Goal: Information Seeking & Learning: Find contact information

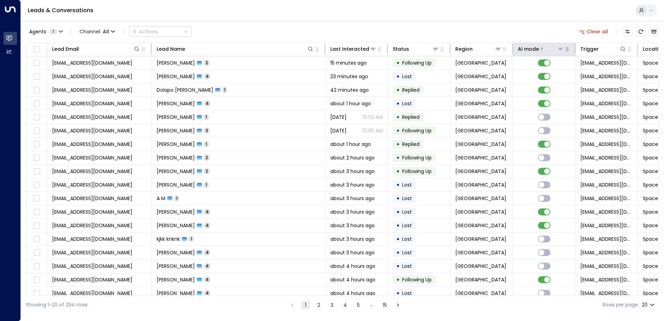
click at [543, 50] on div at bounding box center [551, 49] width 25 height 7
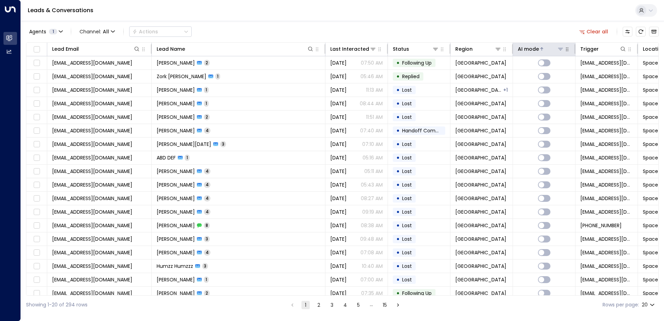
click at [542, 49] on div at bounding box center [551, 49] width 25 height 7
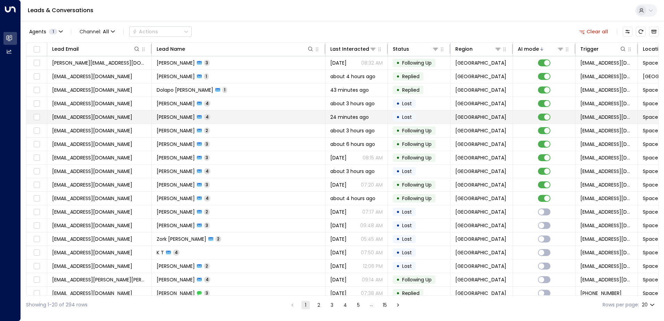
click at [202, 118] on icon at bounding box center [199, 117] width 5 height 4
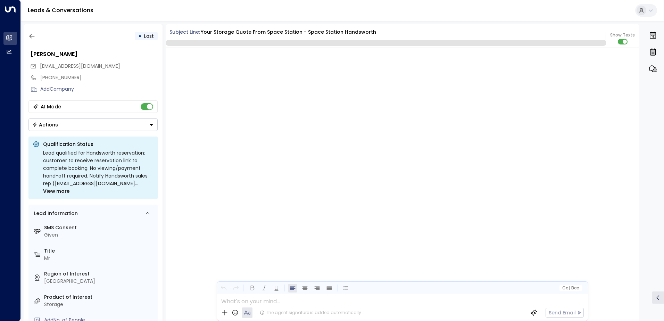
scroll to position [1445, 0]
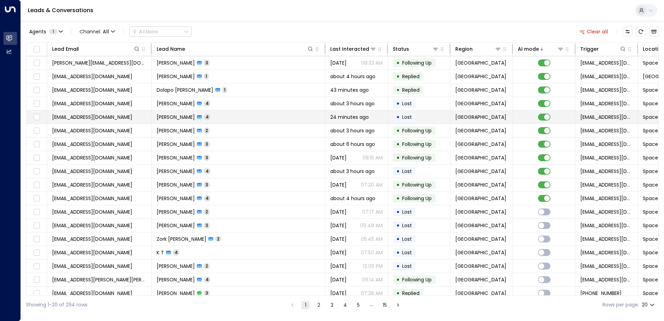
click at [195, 120] on span "[PERSON_NAME]" at bounding box center [176, 117] width 38 height 7
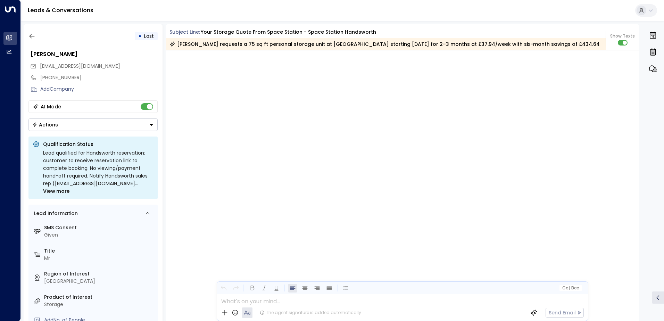
scroll to position [1447, 0]
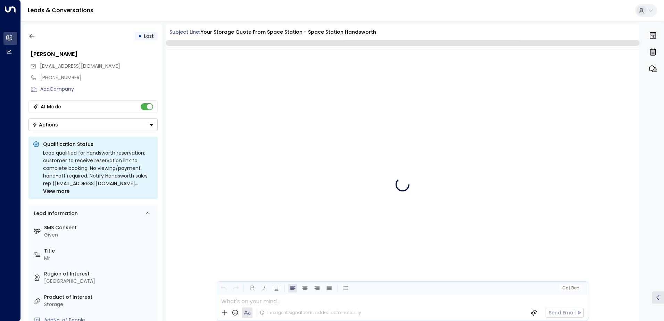
scroll to position [1445, 0]
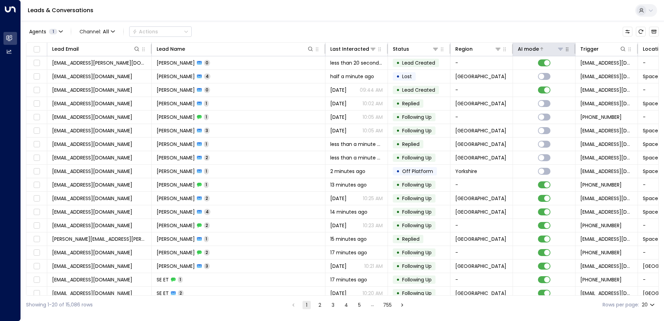
click at [554, 48] on div at bounding box center [551, 49] width 25 height 7
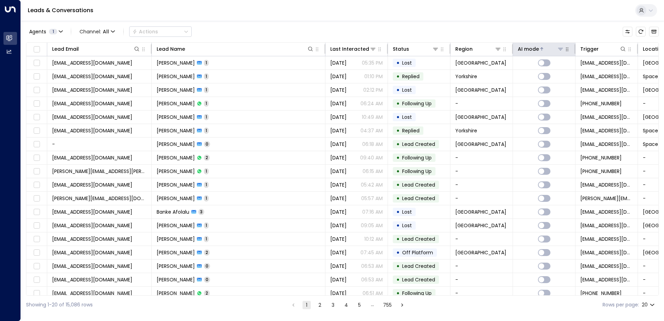
click at [554, 49] on div at bounding box center [551, 49] width 25 height 7
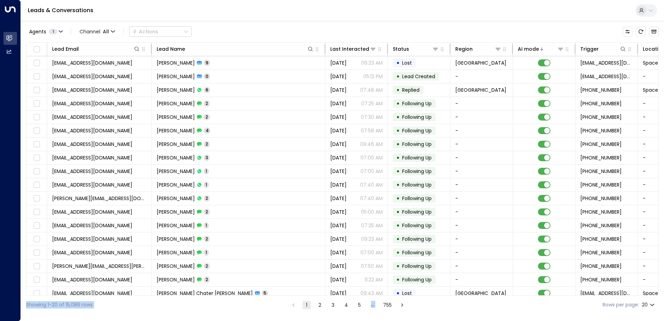
scroll to position [34, 0]
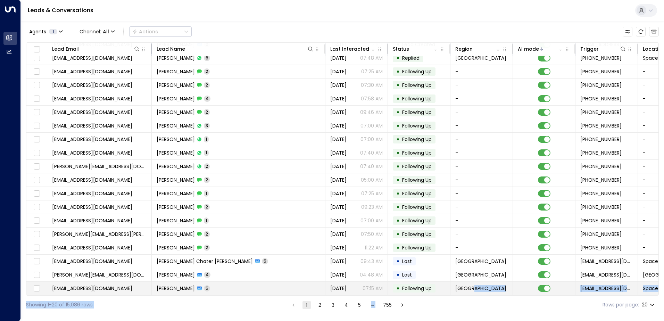
drag, startPoint x: 408, startPoint y: 297, endPoint x: 467, endPoint y: 290, distance: 59.5
click at [467, 290] on div "Agents 1 Channel: All Actions Lead Email Lead Name Last Interacted Status Regio…" at bounding box center [342, 167] width 633 height 293
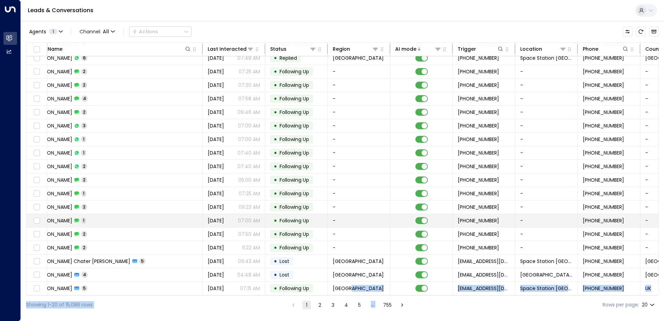
scroll to position [34, 124]
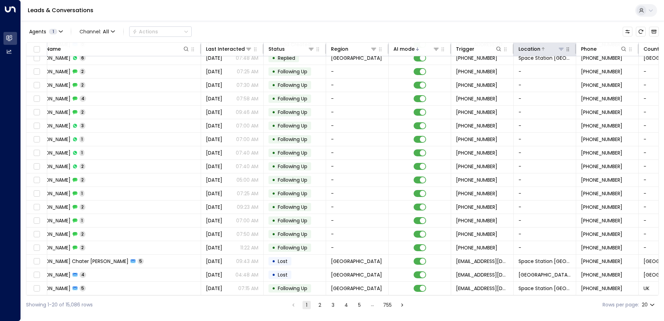
click at [545, 47] on div at bounding box center [553, 49] width 24 height 7
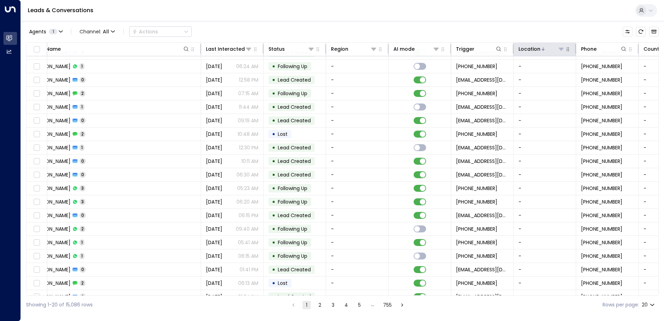
scroll to position [34, 124]
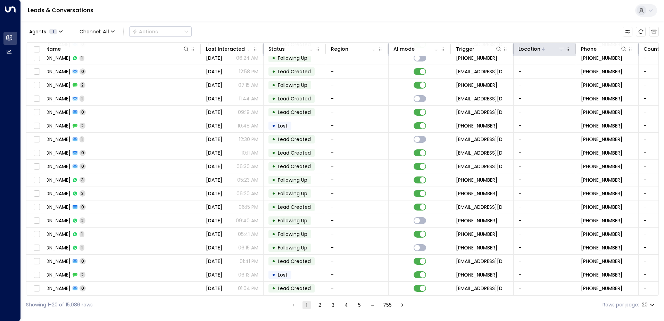
click at [564, 51] on button at bounding box center [561, 49] width 7 height 7
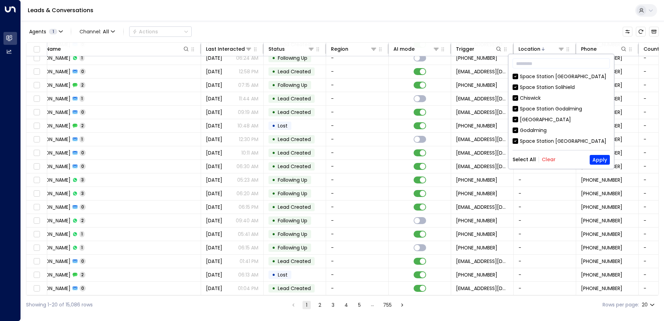
click at [549, 159] on button "Clear" at bounding box center [549, 160] width 14 height 6
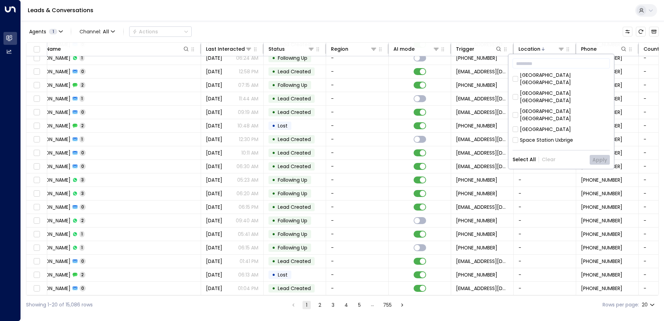
scroll to position [347, 0]
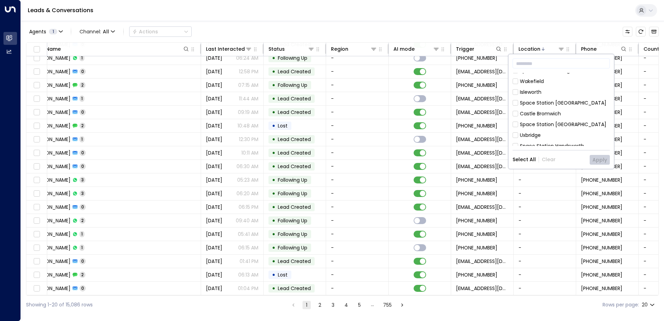
click at [524, 142] on div "Space Station Handsworth" at bounding box center [552, 145] width 64 height 7
click at [600, 158] on button "Apply" at bounding box center [600, 160] width 20 height 10
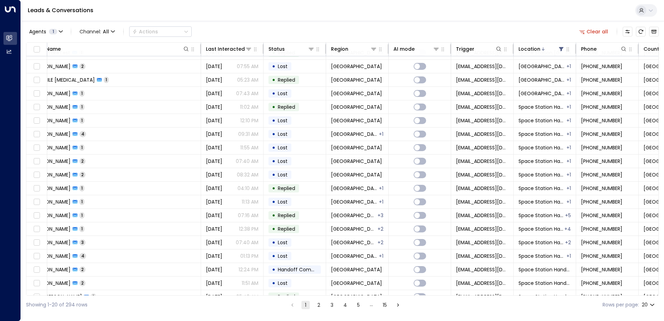
scroll to position [34, 124]
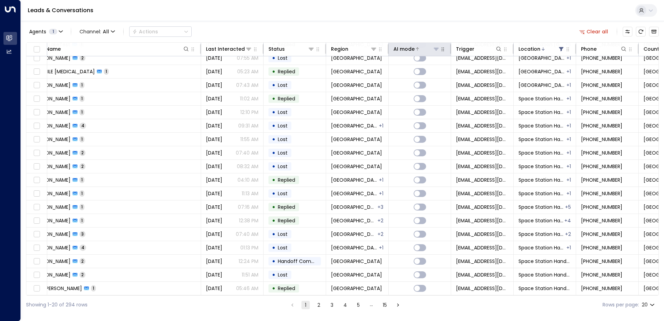
click at [418, 51] on div at bounding box center [427, 49] width 25 height 7
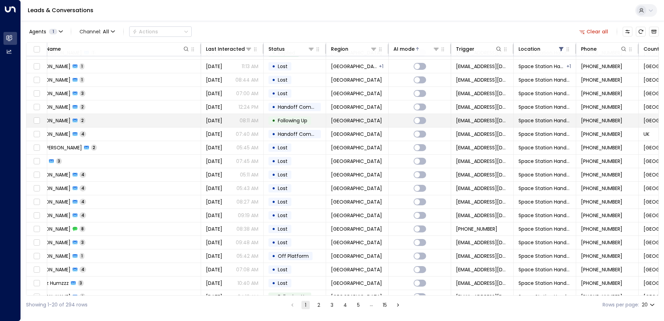
scroll to position [34, 124]
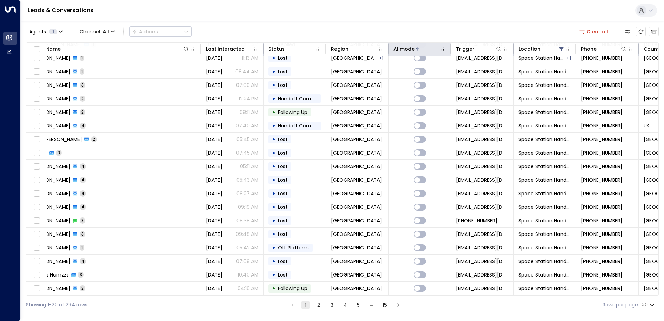
click at [416, 51] on icon at bounding box center [418, 49] width 4 height 4
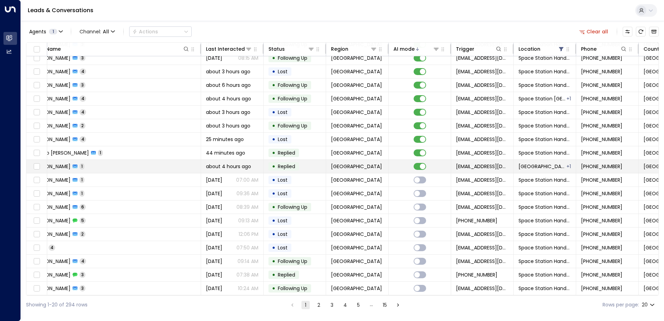
scroll to position [0, 124]
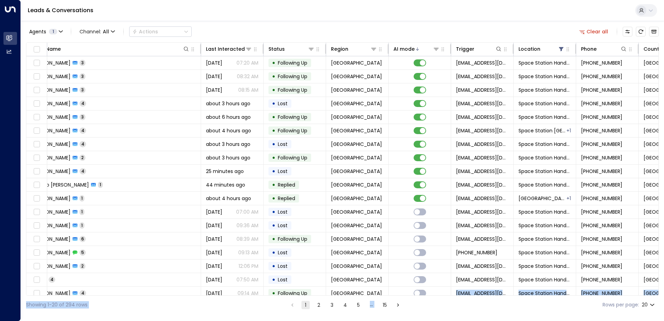
drag, startPoint x: 413, startPoint y: 295, endPoint x: 400, endPoint y: 296, distance: 12.9
click at [400, 296] on div "Agents 1 Channel: All Actions Clear all Lead Email Lead Name Last Interacted St…" at bounding box center [342, 167] width 633 height 293
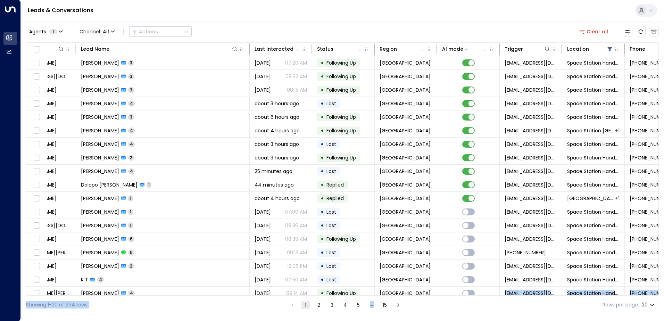
scroll to position [0, 0]
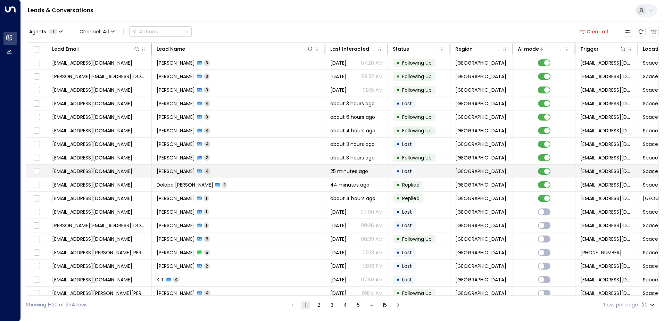
drag, startPoint x: 87, startPoint y: 173, endPoint x: 55, endPoint y: 170, distance: 32.4
click at [55, 170] on span "[EMAIL_ADDRESS][DOMAIN_NAME]" at bounding box center [92, 171] width 80 height 7
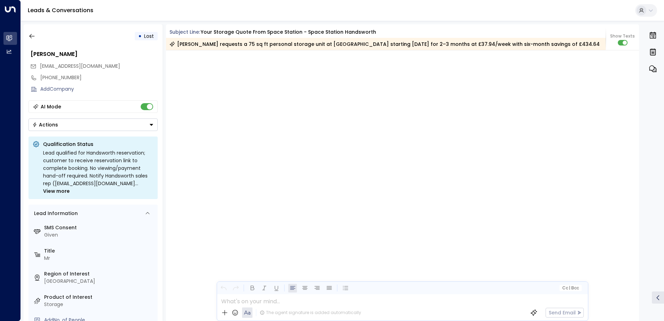
scroll to position [1447, 0]
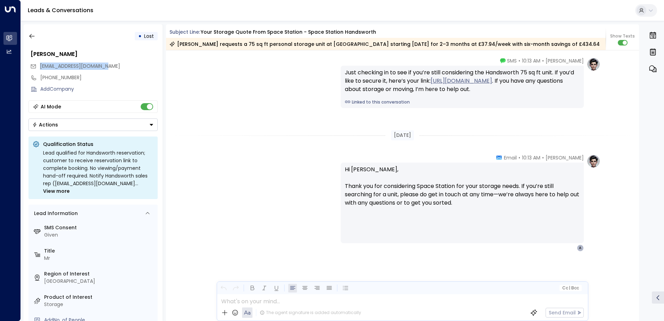
drag, startPoint x: 95, startPoint y: 66, endPoint x: 40, endPoint y: 69, distance: 55.0
click at [40, 69] on div "[EMAIL_ADDRESS][DOMAIN_NAME]" at bounding box center [94, 65] width 128 height 11
drag, startPoint x: 40, startPoint y: 69, endPoint x: 43, endPoint y: 66, distance: 4.7
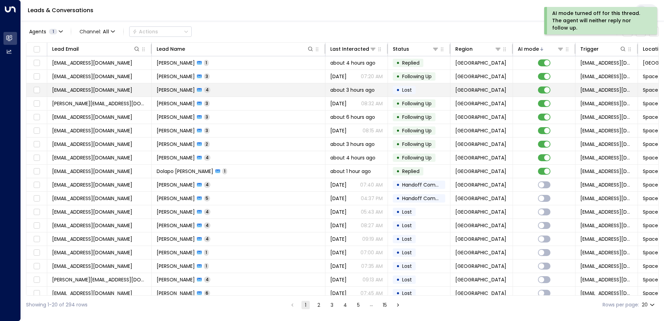
click at [198, 87] on td "Dukili Pekili 4" at bounding box center [239, 89] width 174 height 13
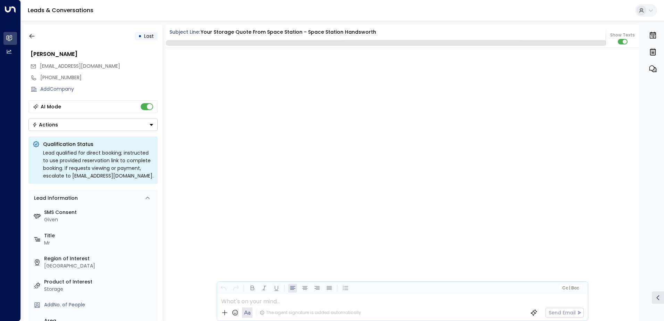
scroll to position [1420, 0]
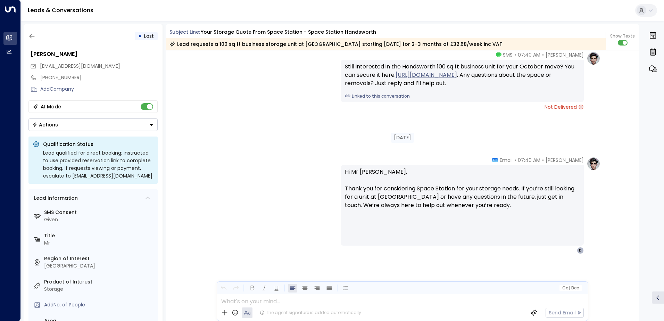
click at [167, 69] on div "Olivia Parker • 07:40 AM • SMS Still interested in the Handsworth 100 sq ft bus…" at bounding box center [403, 80] width 474 height 59
drag, startPoint x: 96, startPoint y: 67, endPoint x: 41, endPoint y: 66, distance: 54.6
click at [41, 66] on div "[EMAIL_ADDRESS][DOMAIN_NAME]" at bounding box center [94, 65] width 128 height 11
drag, startPoint x: 41, startPoint y: 66, endPoint x: 48, endPoint y: 67, distance: 7.1
copy span "[EMAIL_ADDRESS][DOMAIN_NAME]"
